Goal: Find specific page/section: Find specific page/section

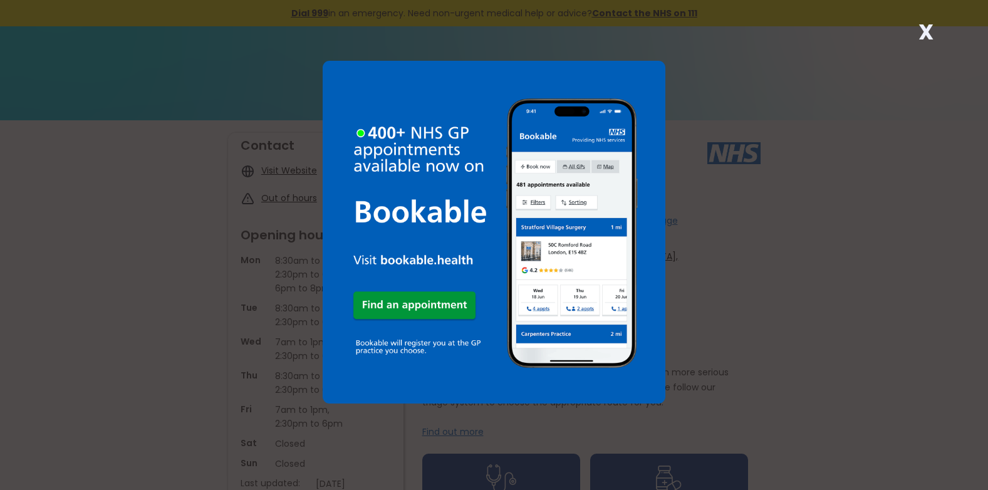
click at [927, 28] on strong "X" at bounding box center [926, 32] width 15 height 30
click at [928, 24] on strong "X" at bounding box center [926, 32] width 15 height 30
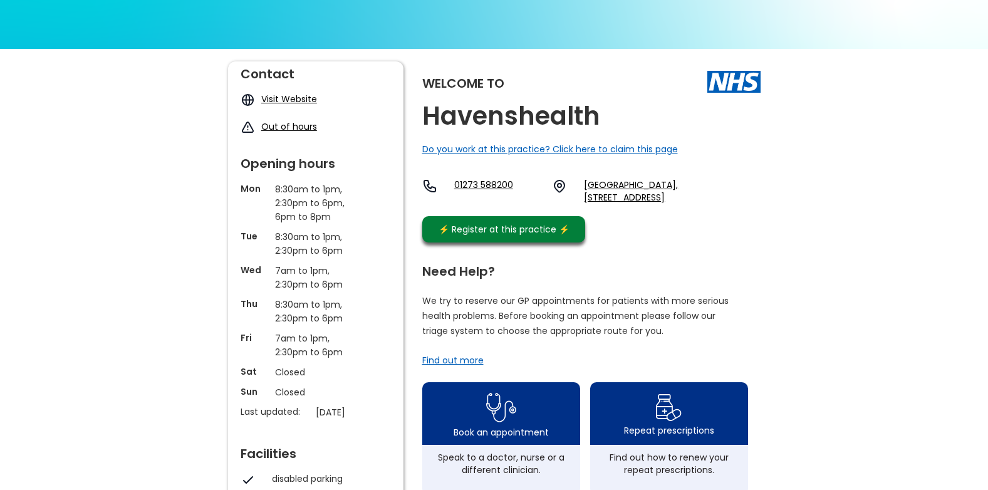
scroll to position [63, 0]
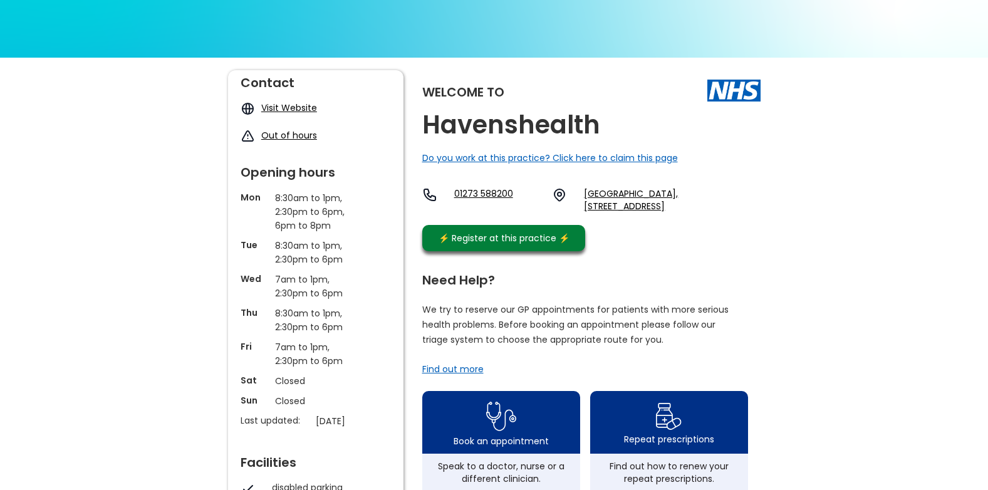
click at [665, 433] on img at bounding box center [668, 416] width 27 height 33
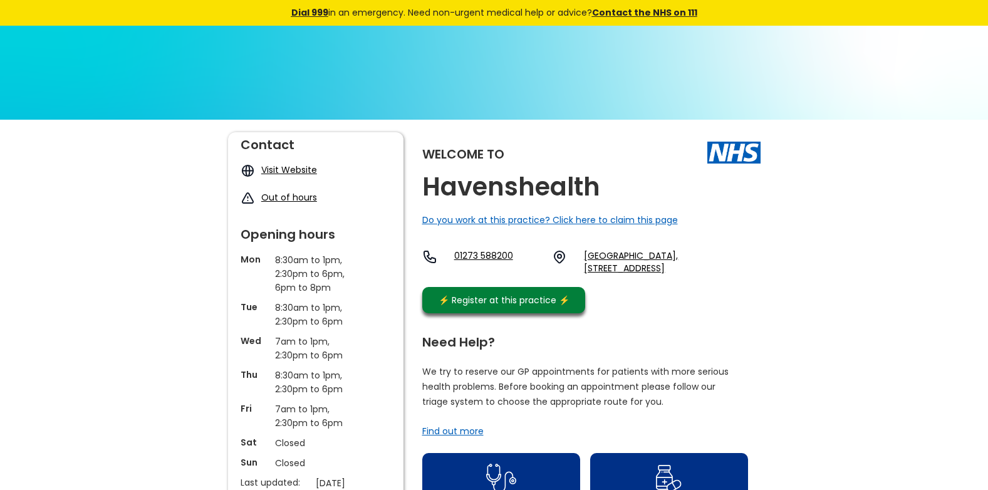
scroll to position [0, 0]
